Goal: Browse casually

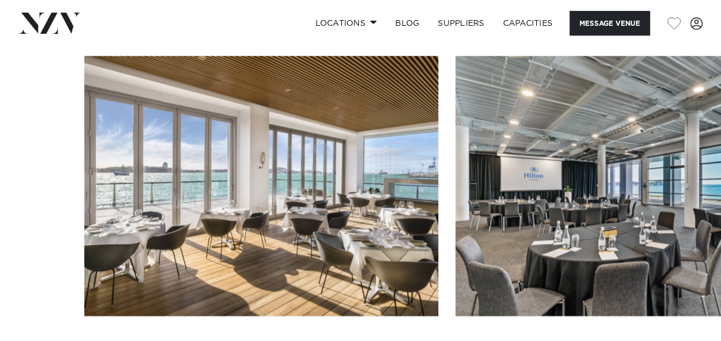
scroll to position [1133, 0]
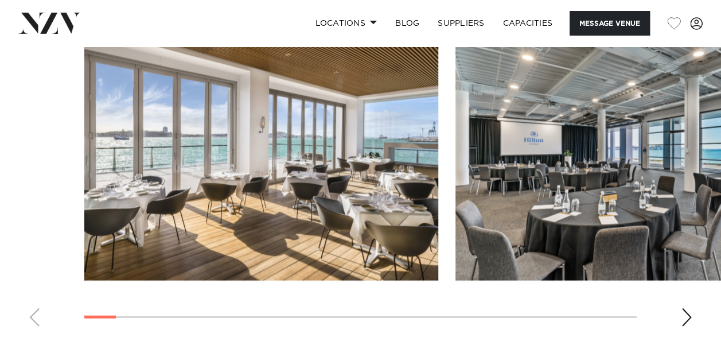
click at [687, 312] on div "Next slide" at bounding box center [686, 317] width 11 height 18
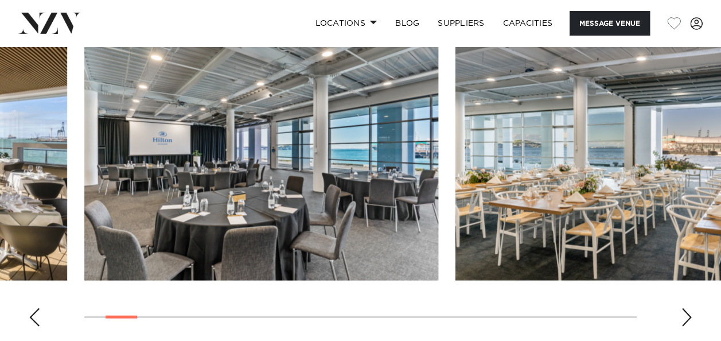
click at [687, 312] on div "Next slide" at bounding box center [686, 317] width 11 height 18
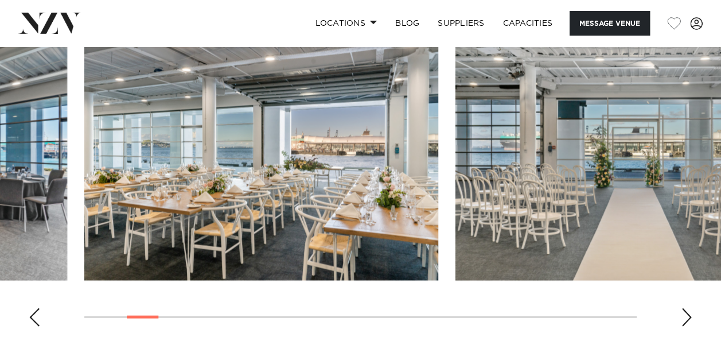
click at [687, 312] on div "Next slide" at bounding box center [686, 317] width 11 height 18
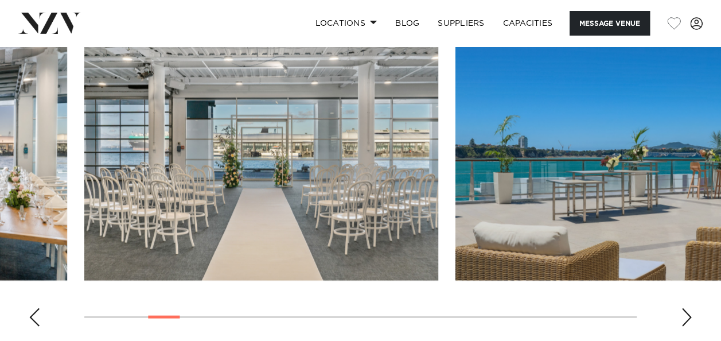
click at [687, 312] on div "Next slide" at bounding box center [686, 317] width 11 height 18
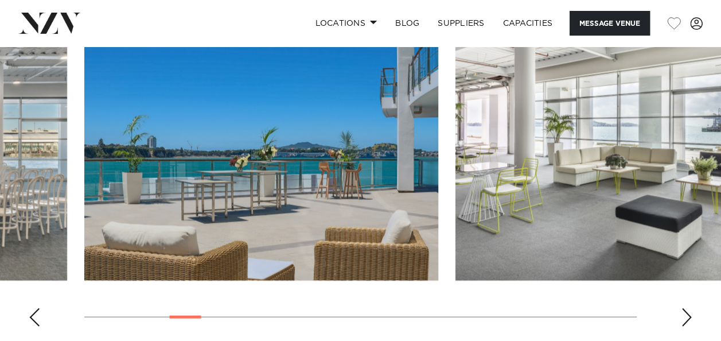
click at [687, 312] on div "Next slide" at bounding box center [686, 317] width 11 height 18
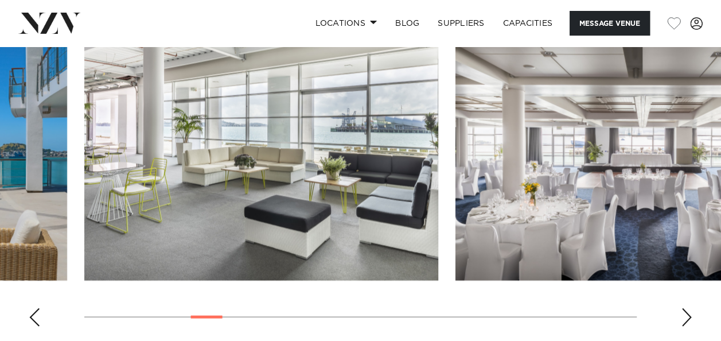
click at [687, 312] on div "Next slide" at bounding box center [686, 317] width 11 height 18
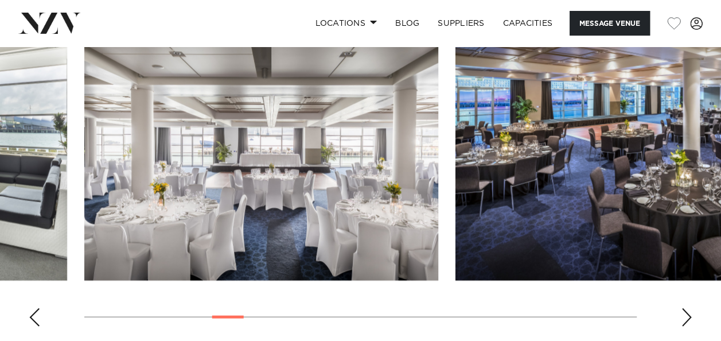
click at [687, 312] on div "Next slide" at bounding box center [686, 317] width 11 height 18
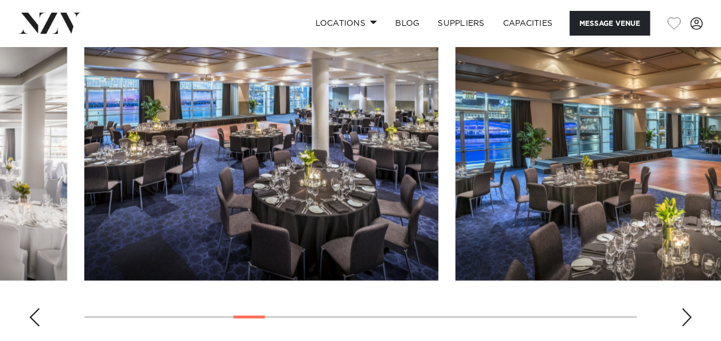
click at [687, 312] on div "Next slide" at bounding box center [686, 317] width 11 height 18
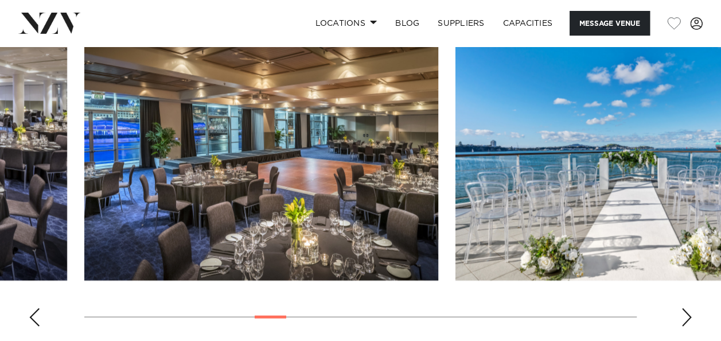
click at [687, 312] on div "Next slide" at bounding box center [686, 317] width 11 height 18
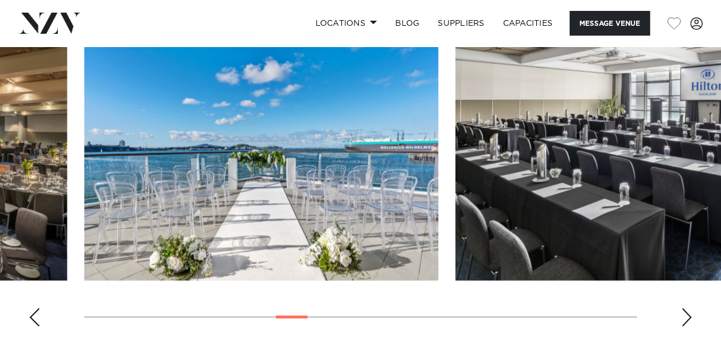
click at [687, 312] on div "Next slide" at bounding box center [686, 317] width 11 height 18
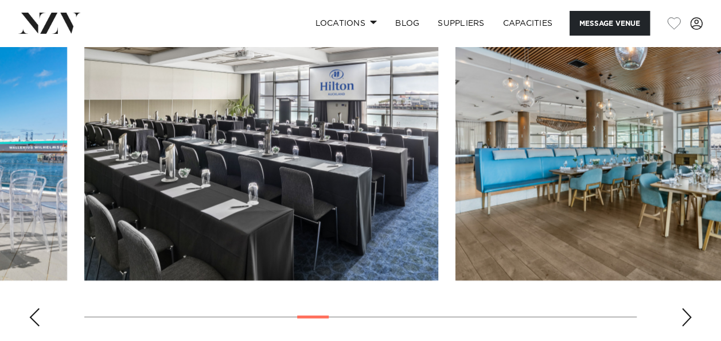
click at [687, 312] on div "Next slide" at bounding box center [686, 317] width 11 height 18
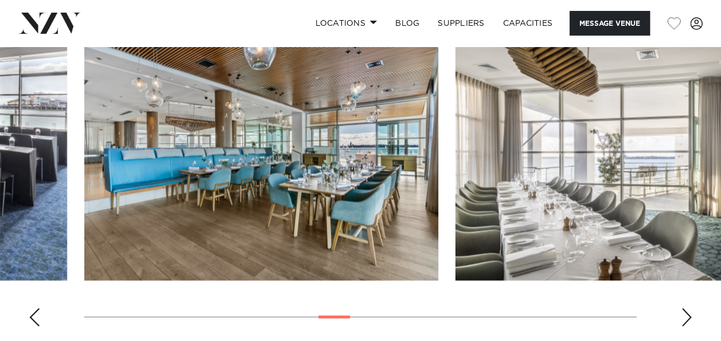
click at [687, 312] on div "Next slide" at bounding box center [686, 317] width 11 height 18
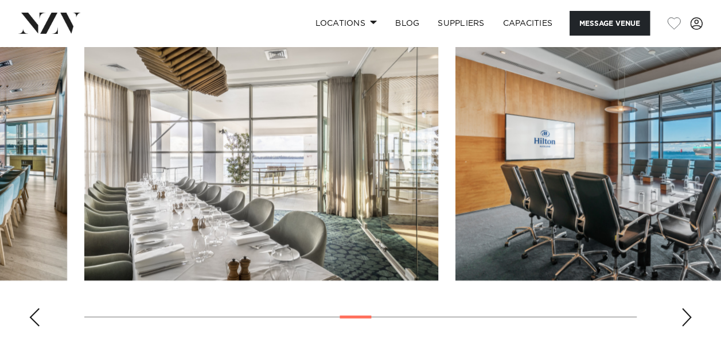
click at [687, 312] on div "Next slide" at bounding box center [686, 317] width 11 height 18
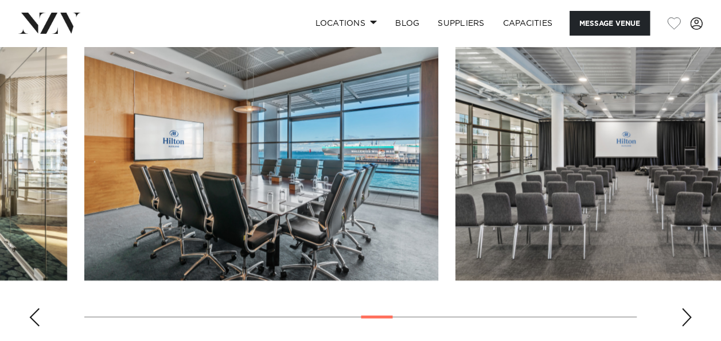
click at [687, 312] on div "Next slide" at bounding box center [686, 317] width 11 height 18
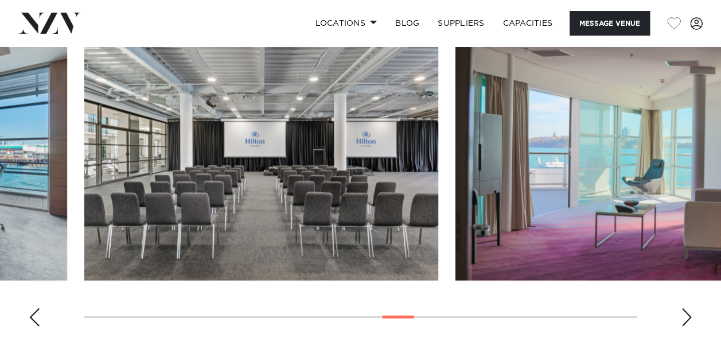
click at [687, 312] on div "Next slide" at bounding box center [686, 317] width 11 height 18
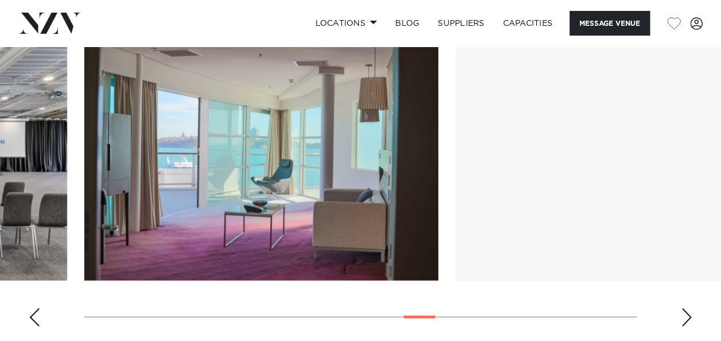
click at [687, 312] on div "Next slide" at bounding box center [686, 317] width 11 height 18
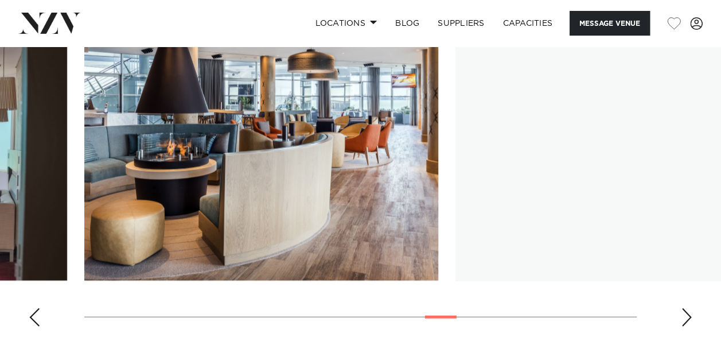
click at [687, 312] on div "Next slide" at bounding box center [686, 317] width 11 height 18
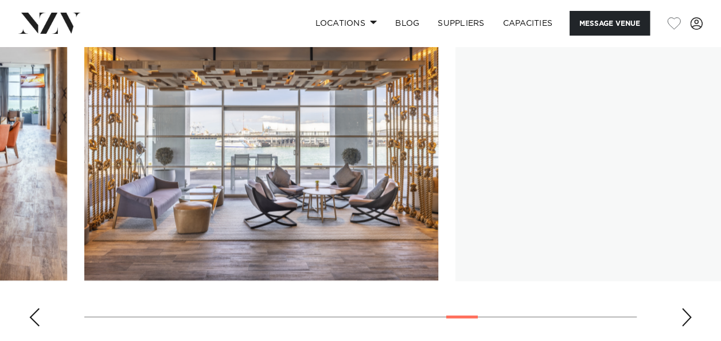
click at [687, 312] on div "Next slide" at bounding box center [686, 317] width 11 height 18
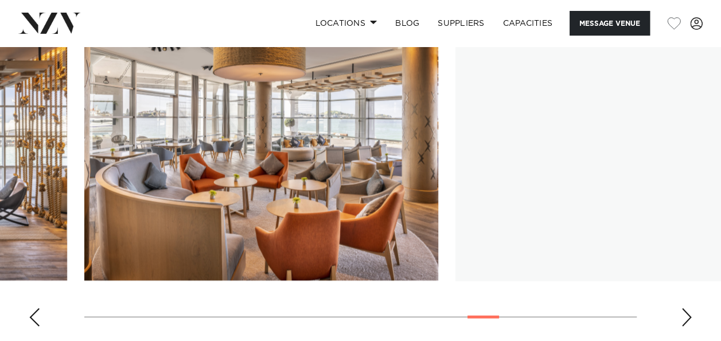
click at [687, 312] on div "Next slide" at bounding box center [686, 317] width 11 height 18
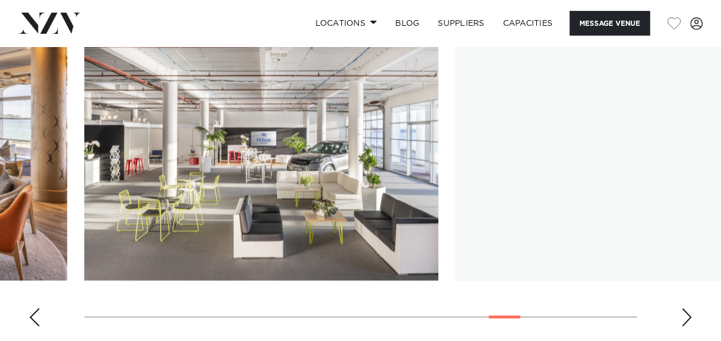
click at [687, 312] on div "Next slide" at bounding box center [686, 317] width 11 height 18
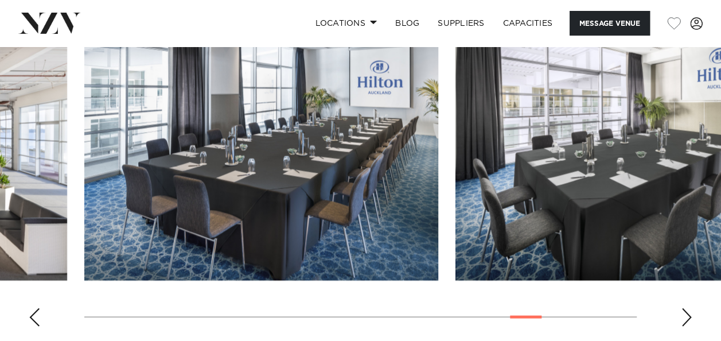
click at [687, 312] on div "Next slide" at bounding box center [686, 317] width 11 height 18
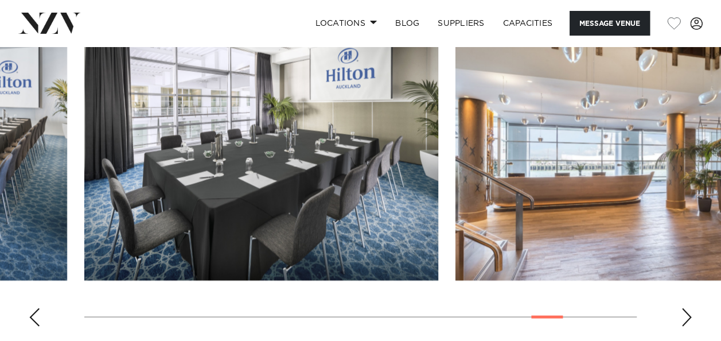
click at [687, 312] on div "Next slide" at bounding box center [686, 317] width 11 height 18
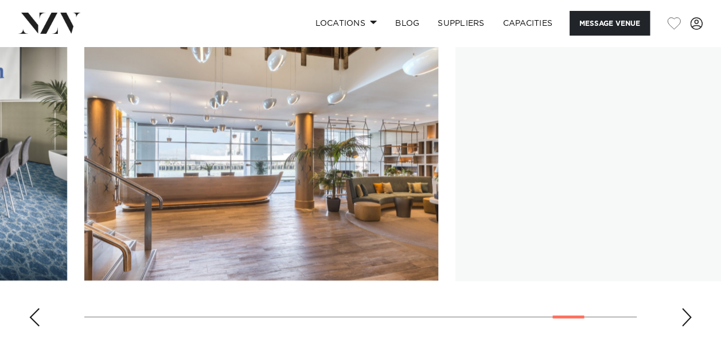
click at [687, 312] on div "Next slide" at bounding box center [686, 317] width 11 height 18
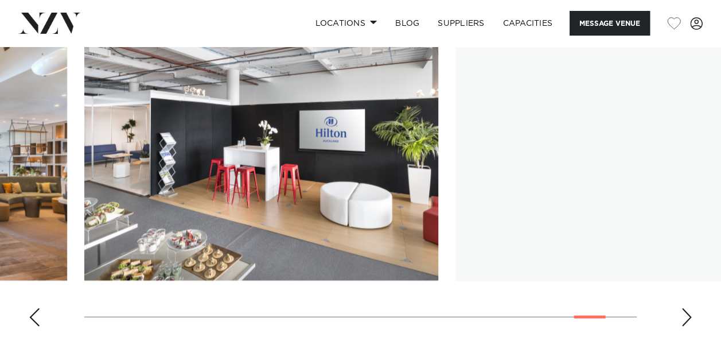
click at [687, 312] on div "Next slide" at bounding box center [686, 317] width 11 height 18
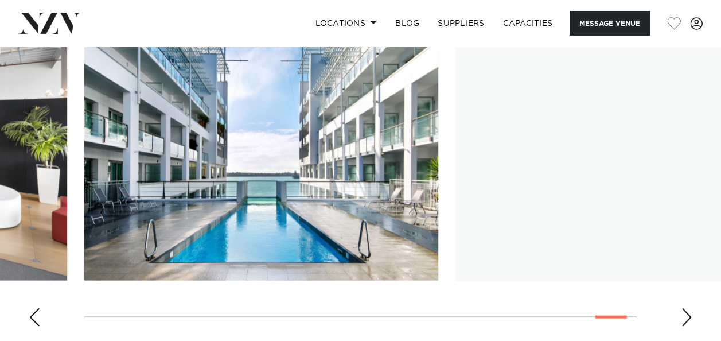
click at [687, 312] on div "Next slide" at bounding box center [686, 317] width 11 height 18
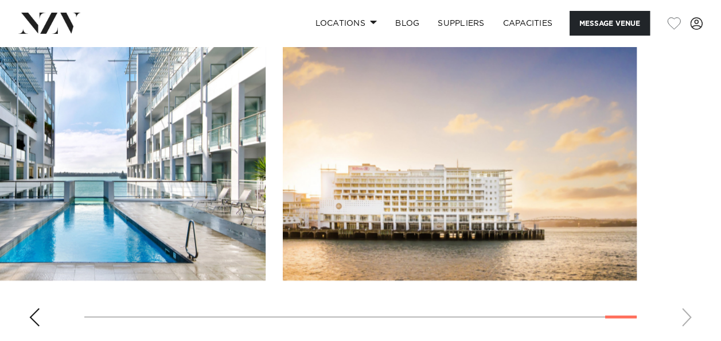
click at [687, 312] on swiper-container at bounding box center [360, 178] width 721 height 315
